Goal: Information Seeking & Learning: Check status

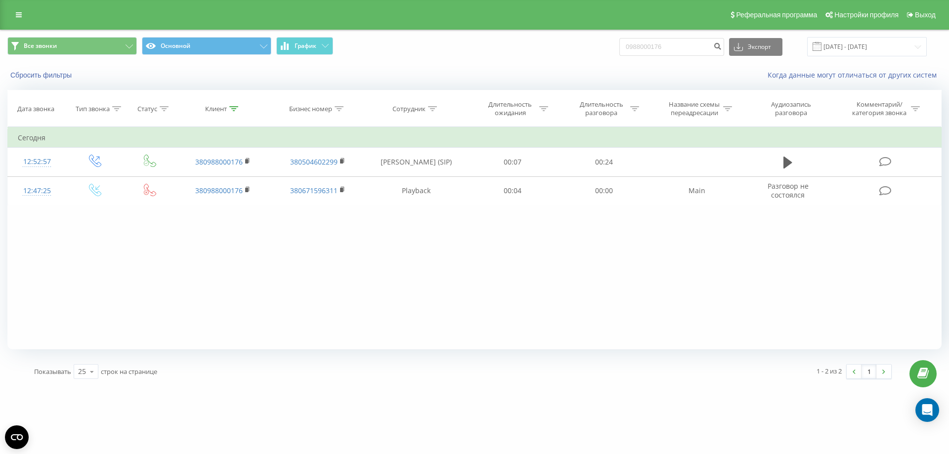
click at [659, 46] on input "0988000176" at bounding box center [672, 47] width 105 height 18
type input "0635645546"
click at [722, 48] on icon "submit" at bounding box center [717, 45] width 8 height 6
click at [75, 243] on div "Фильтровать по условию Равно Введите значение Отмена OK Фильтровать по условию …" at bounding box center [474, 238] width 934 height 222
